Goal: Task Accomplishment & Management: Manage account settings

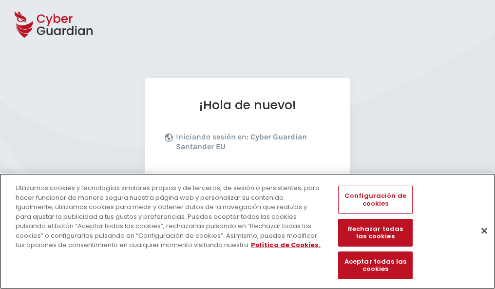
scroll to position [119, 0]
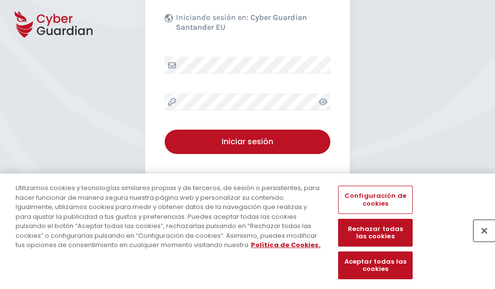
click at [480, 241] on button "Cerrar" at bounding box center [484, 230] width 21 height 21
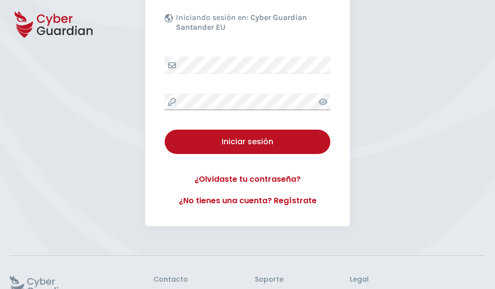
scroll to position [190, 0]
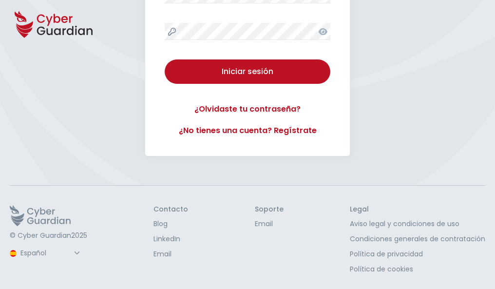
click at [165, 59] on button "Iniciar sesión" at bounding box center [248, 71] width 166 height 24
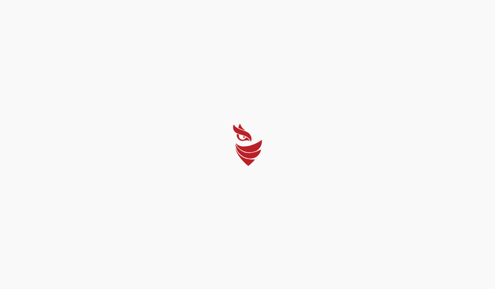
select select "Português (BR)"
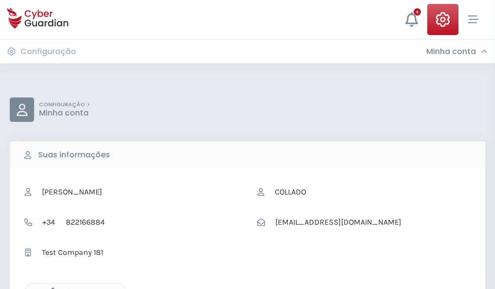
click at [50, 288] on icon "button" at bounding box center [50, 292] width 8 height 8
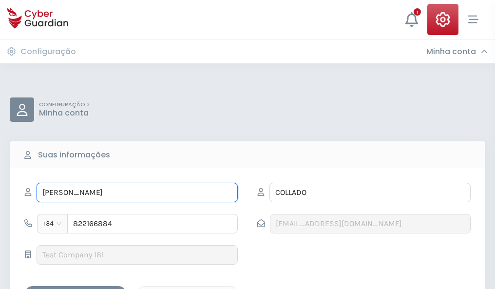
click at [137, 193] on input "ROSA MARÍA" at bounding box center [137, 193] width 201 height 20
type input "R"
type input "Lino"
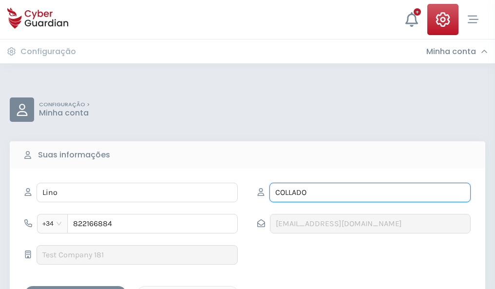
click at [370, 193] on input "COLLADO" at bounding box center [370, 193] width 201 height 20
type input "C"
type input "Iriarte"
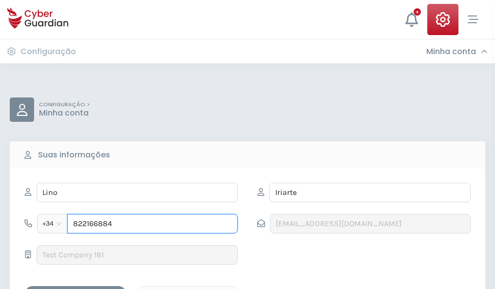
click at [153, 224] on input "822166884" at bounding box center [152, 224] width 171 height 20
type input "8"
type input "848499143"
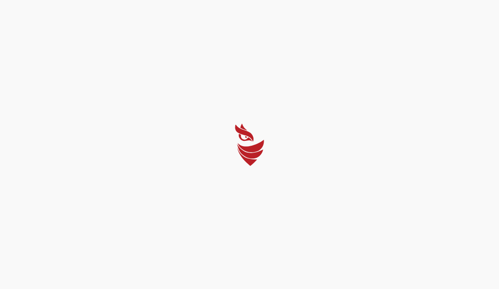
select select "Português (BR)"
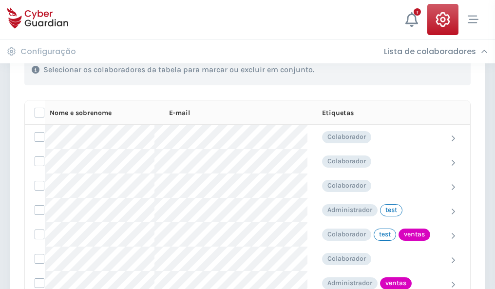
scroll to position [442, 0]
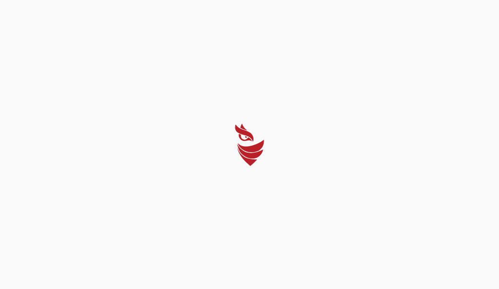
select select "Português (BR)"
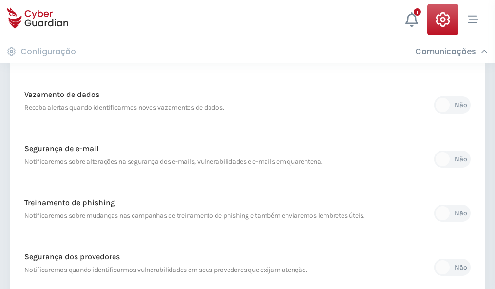
scroll to position [513, 0]
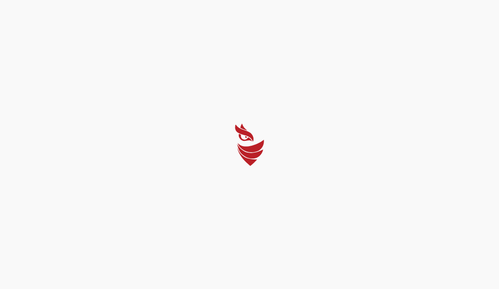
select select "Português (BR)"
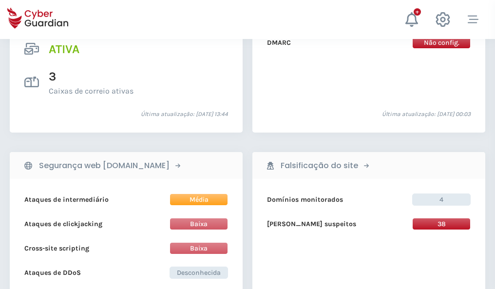
scroll to position [991, 0]
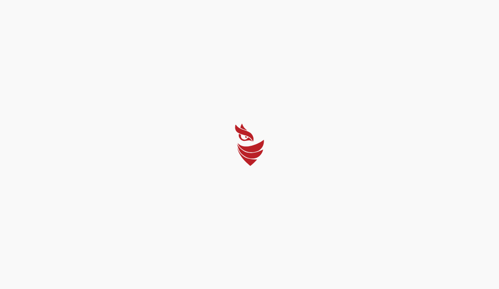
select select "Português (BR)"
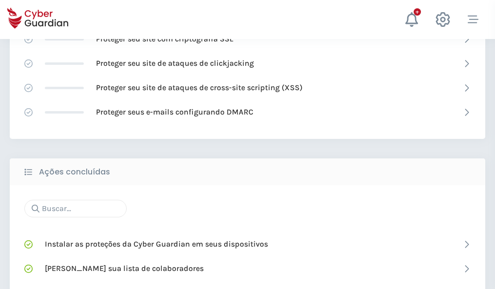
scroll to position [649, 0]
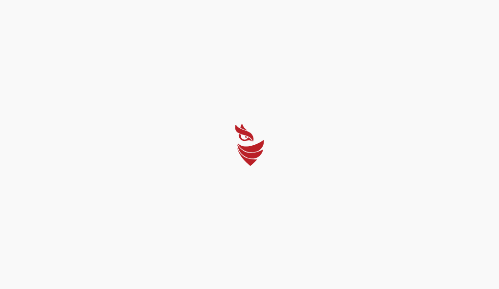
select select "Português (BR)"
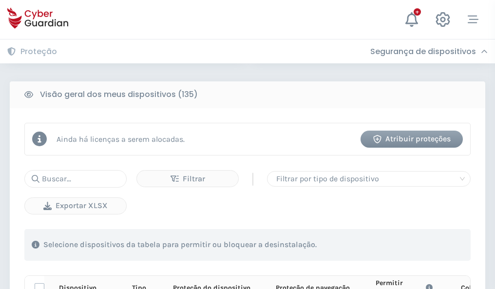
scroll to position [861, 0]
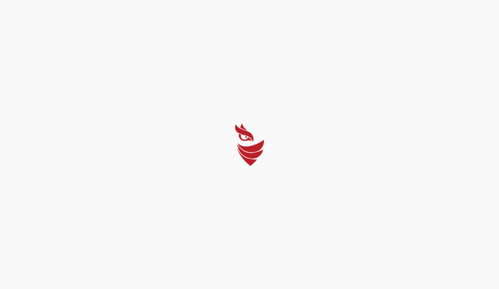
select select "Português (BR)"
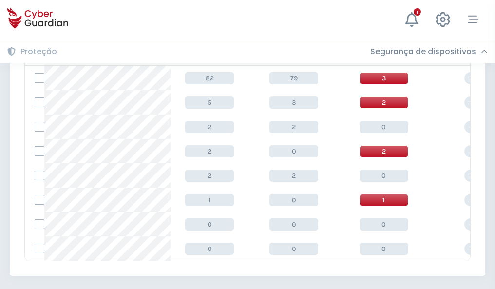
scroll to position [452, 0]
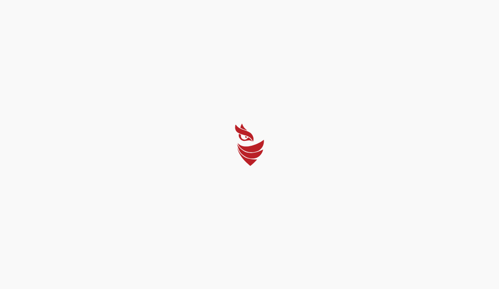
select select "Português (BR)"
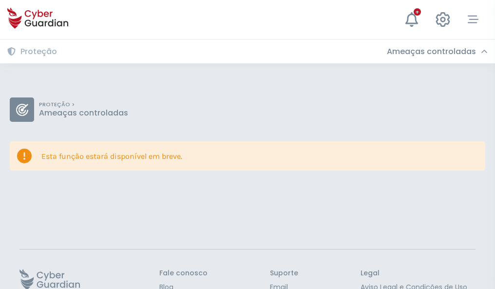
scroll to position [63, 0]
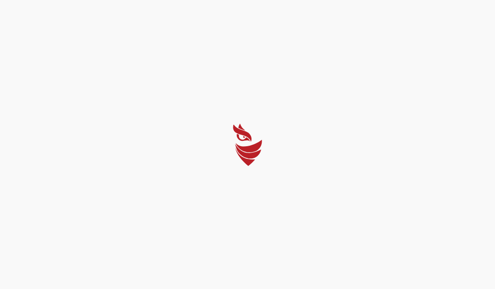
select select "Português (BR)"
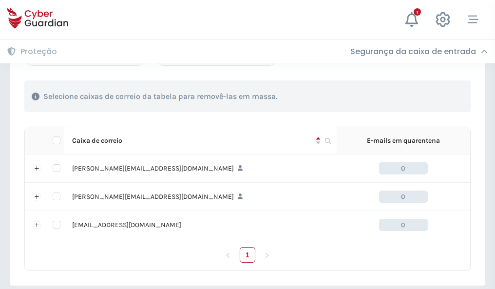
scroll to position [452, 0]
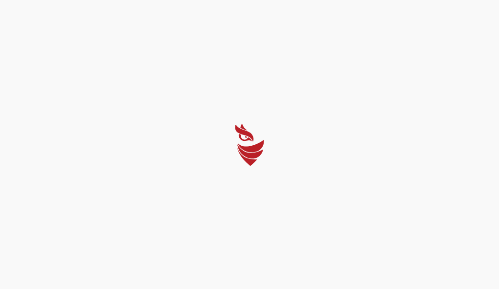
select select "Português (BR)"
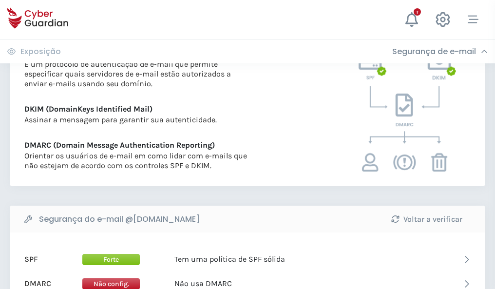
scroll to position [526, 0]
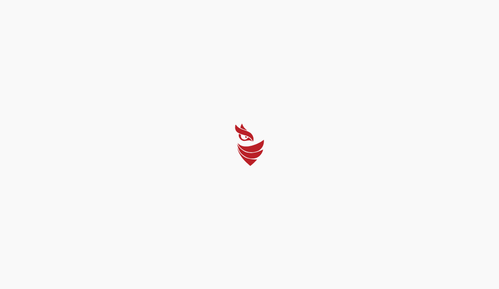
select select "Português (BR)"
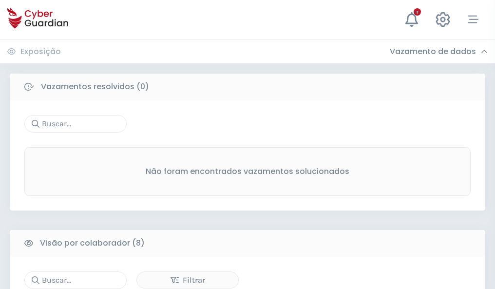
scroll to position [831, 0]
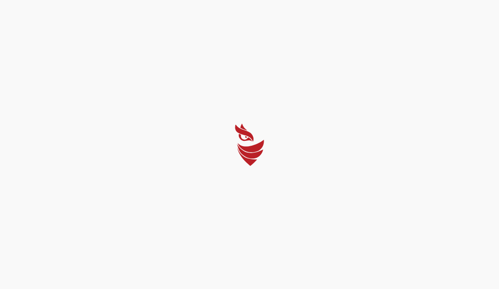
select select "Português (BR)"
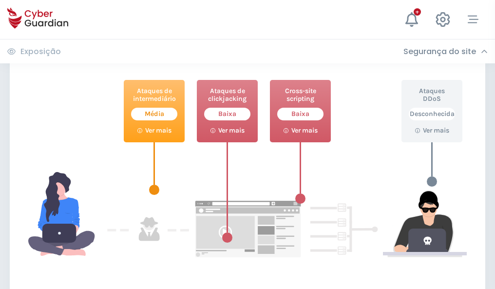
scroll to position [531, 0]
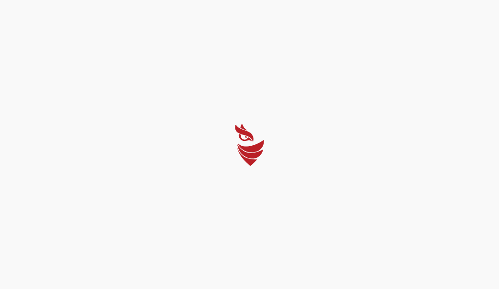
select select "Português (BR)"
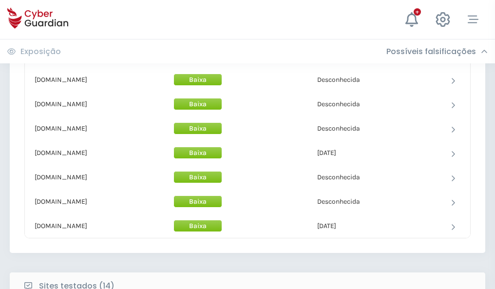
scroll to position [951, 0]
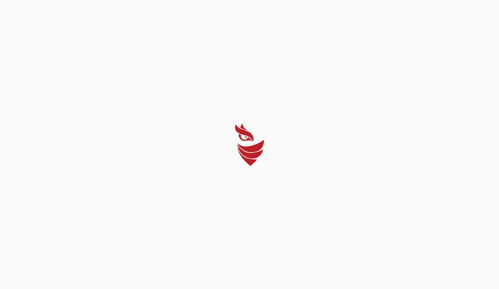
select select "Português (BR)"
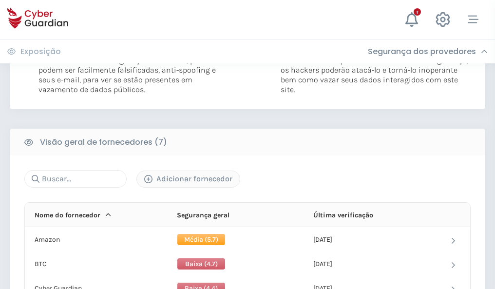
scroll to position [643, 0]
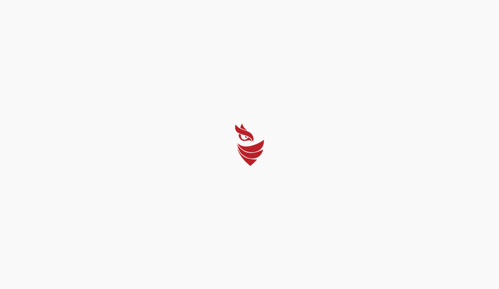
select select "Português (BR)"
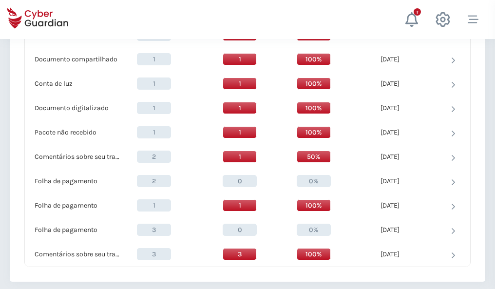
scroll to position [1011, 0]
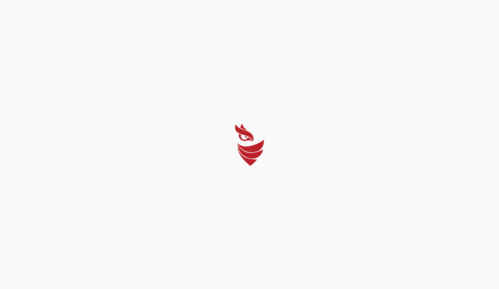
select select "Português (BR)"
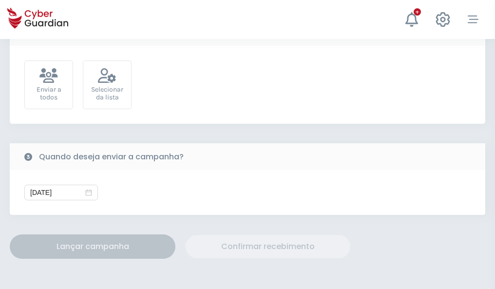
scroll to position [357, 0]
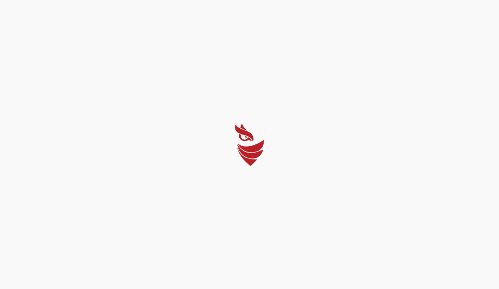
select select "Português (BR)"
